Goal: Obtain resource: Obtain resource

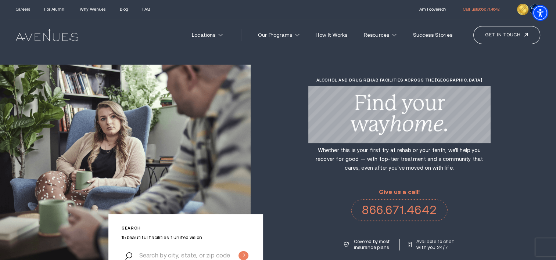
drag, startPoint x: 71, startPoint y: 5985, endPoint x: 17, endPoint y: 5988, distance: 54.1
copy div "font-family p22-mackinac-pro, serif"
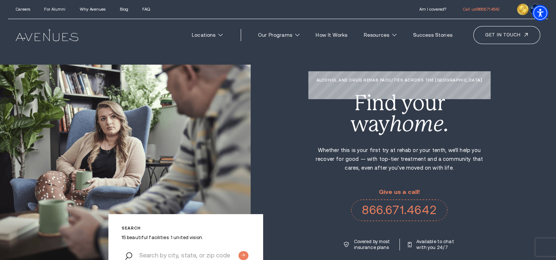
drag, startPoint x: 37, startPoint y: 5986, endPoint x: 13, endPoint y: 5987, distance: 23.9
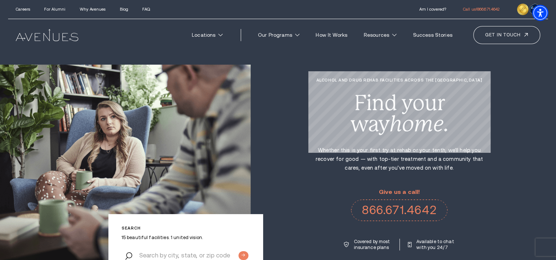
drag, startPoint x: 13, startPoint y: 140, endPoint x: 381, endPoint y: 152, distance: 368.3
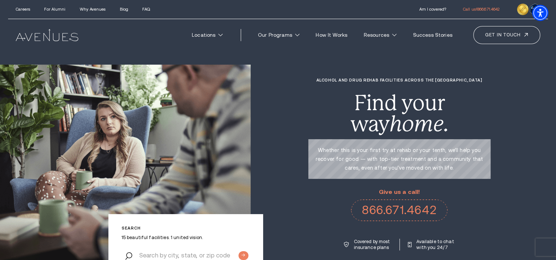
drag, startPoint x: 30, startPoint y: 6004, endPoint x: 18, endPoint y: 6005, distance: 12.1
copy span "Aeonik"
